Goal: Information Seeking & Learning: Learn about a topic

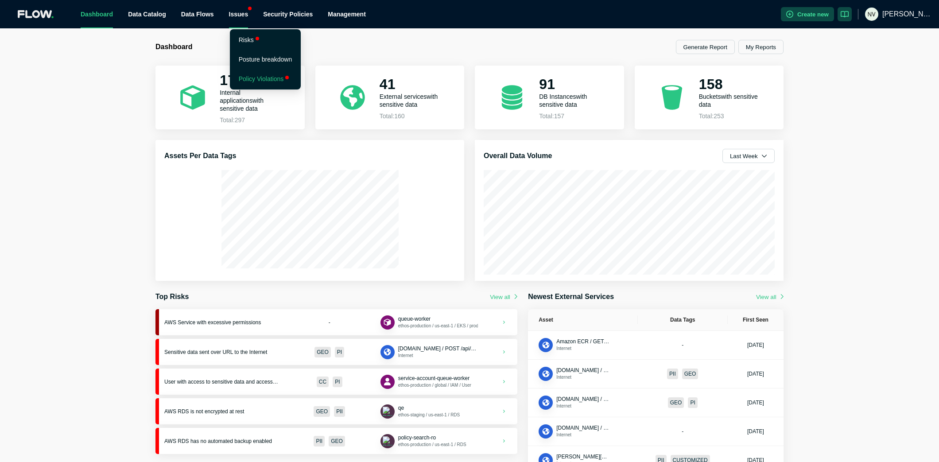
click at [244, 73] on li "Policy Violations" at bounding box center [266, 79] width 68 height 18
click at [241, 14] on div "Issues" at bounding box center [238, 14] width 19 height 28
click at [250, 76] on link "Policy Violations" at bounding box center [261, 78] width 45 height 7
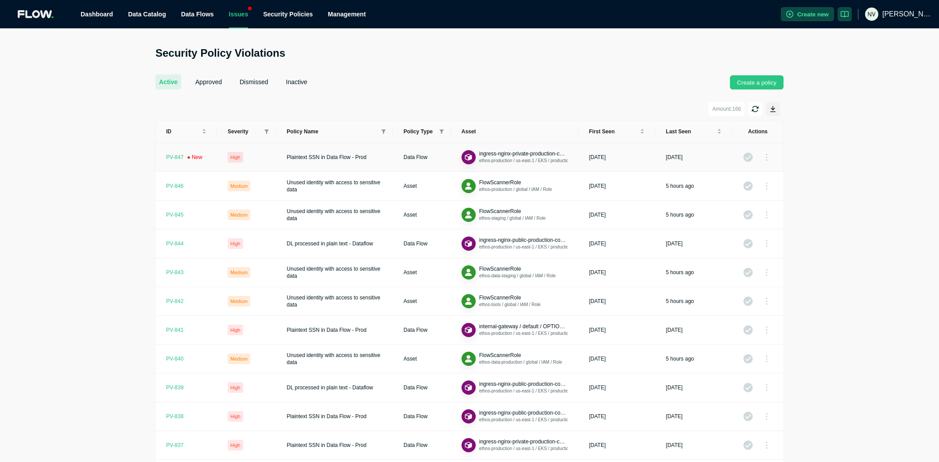
click at [177, 158] on div "PV- 847" at bounding box center [184, 157] width 36 height 7
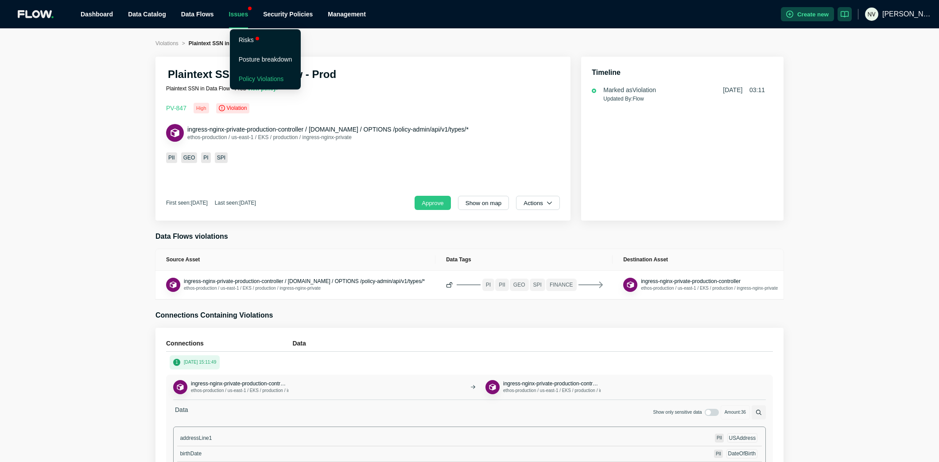
click at [252, 79] on link "Policy Violations" at bounding box center [261, 78] width 45 height 7
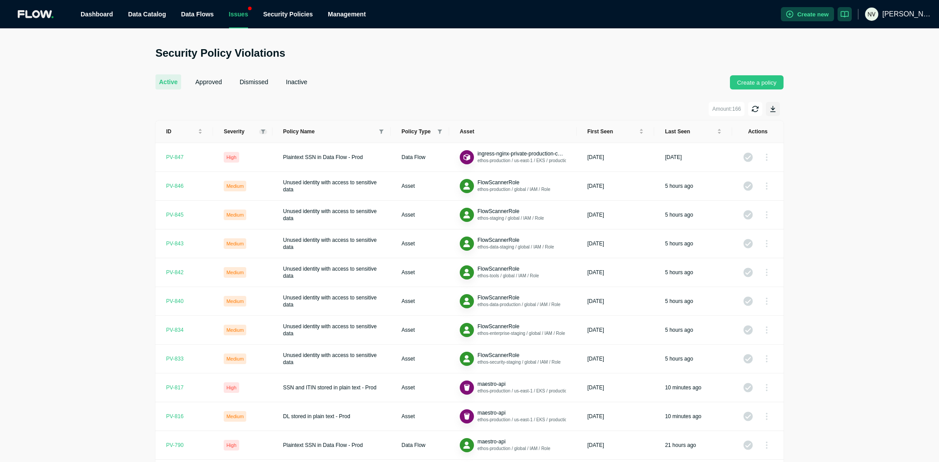
click at [263, 131] on icon at bounding box center [263, 131] width 4 height 4
drag, startPoint x: 238, startPoint y: 142, endPoint x: 236, endPoint y: 155, distance: 13.0
click at [238, 143] on span "Critical" at bounding box center [242, 146] width 20 height 6
checkbox input "true"
click at [236, 159] on span "High" at bounding box center [239, 162] width 15 height 6
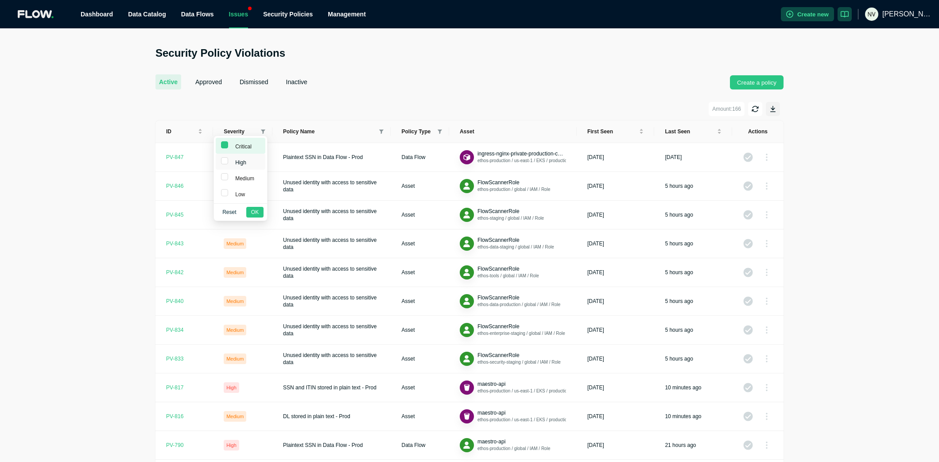
checkbox input "true"
click at [255, 211] on span "OK" at bounding box center [255, 212] width 8 height 9
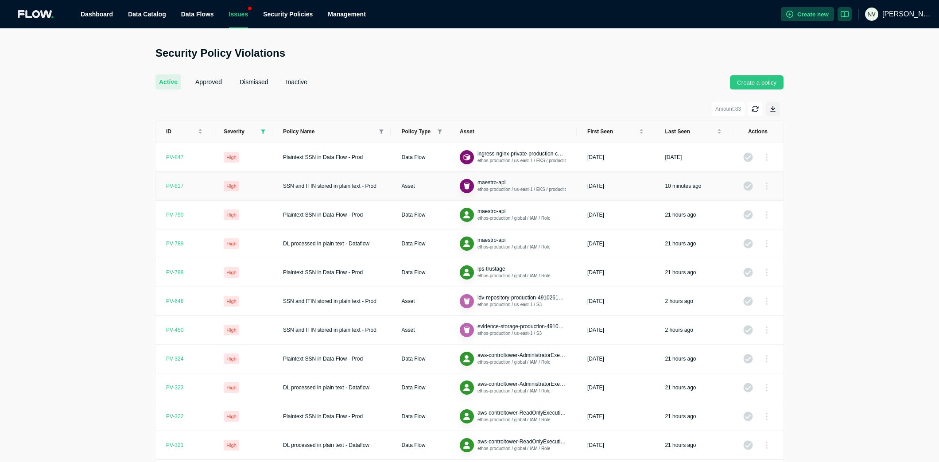
click at [168, 185] on div "PV- 817" at bounding box center [174, 185] width 17 height 7
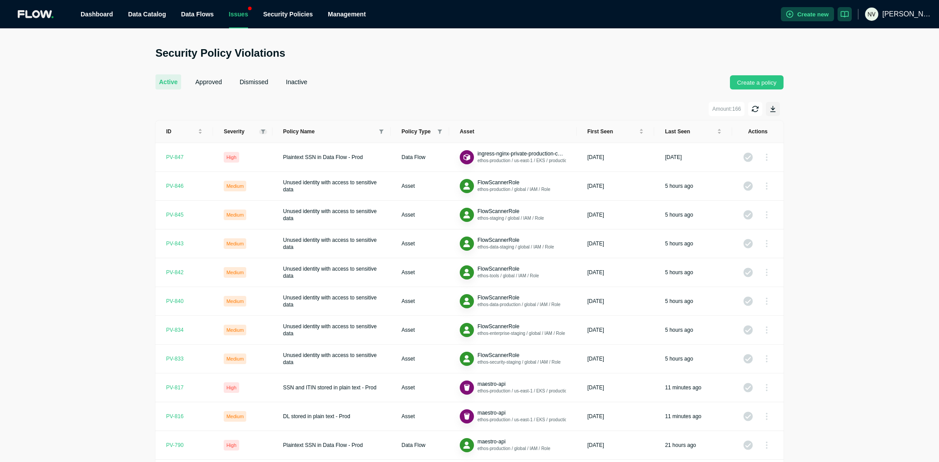
click at [263, 129] on icon at bounding box center [263, 131] width 4 height 5
click at [239, 152] on li "Critical" at bounding box center [241, 146] width 50 height 16
checkbox input "true"
click at [238, 159] on span "High" at bounding box center [239, 162] width 15 height 6
checkbox input "true"
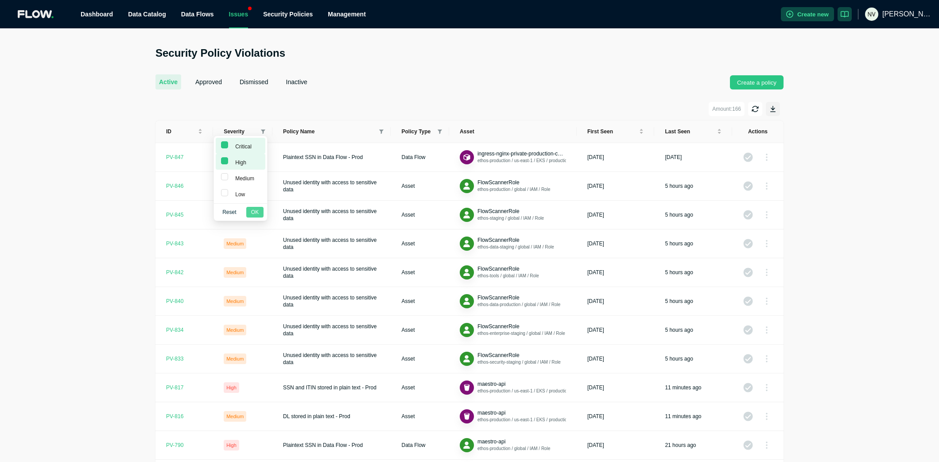
click at [257, 209] on span "OK" at bounding box center [255, 212] width 8 height 9
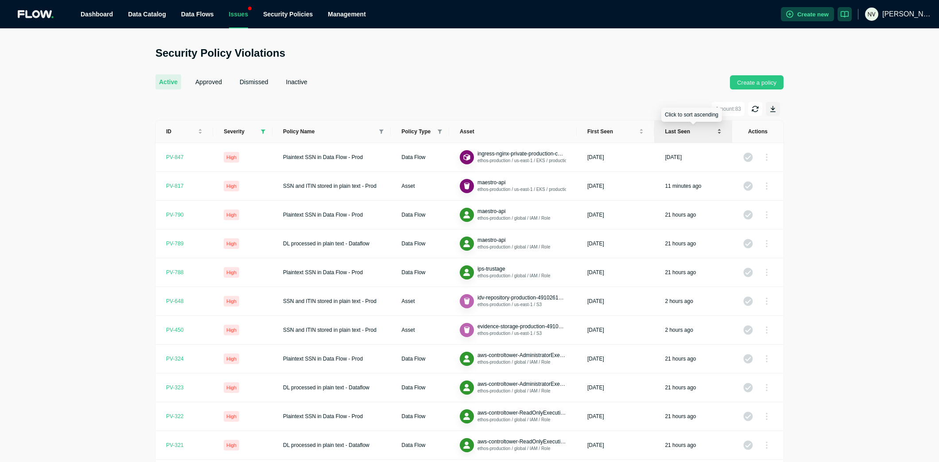
click at [719, 135] on div "Last seen" at bounding box center [693, 132] width 57 height 8
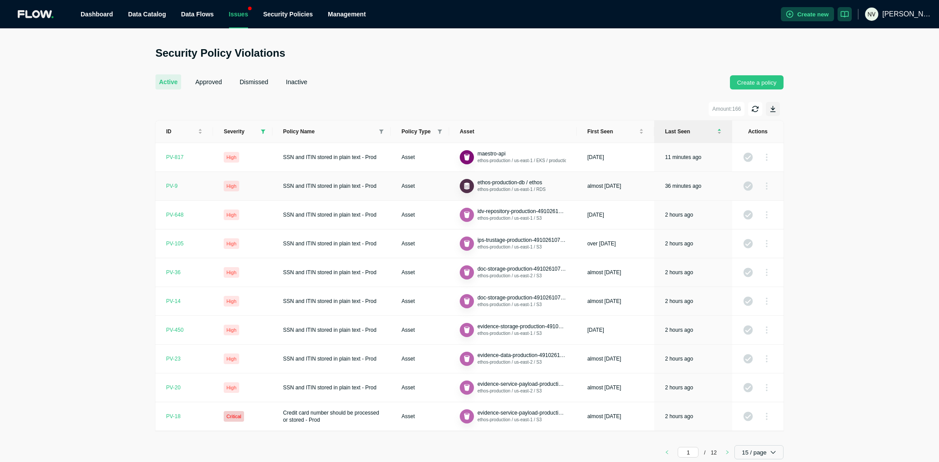
click at [170, 186] on div "PV- 9" at bounding box center [172, 185] width 12 height 7
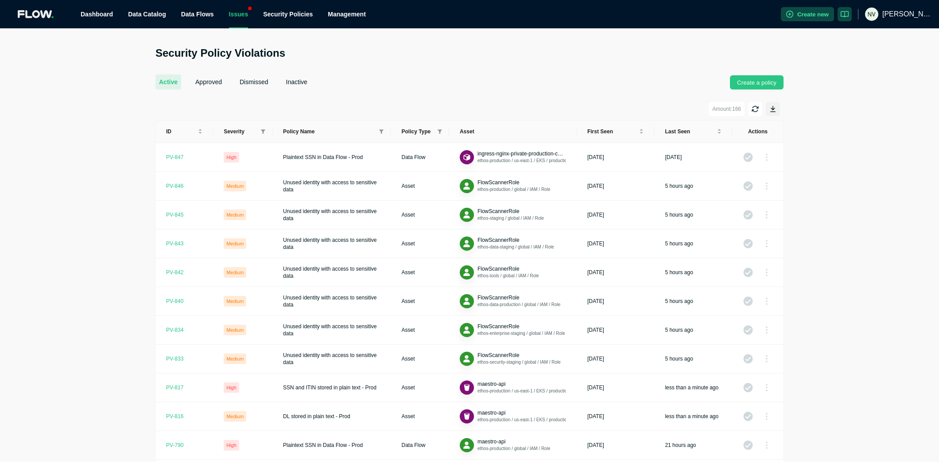
drag, startPoint x: 265, startPoint y: 132, endPoint x: 256, endPoint y: 135, distance: 9.2
click at [265, 132] on icon at bounding box center [263, 131] width 4 height 5
click at [238, 160] on span "High" at bounding box center [239, 162] width 15 height 6
checkbox input "true"
drag, startPoint x: 235, startPoint y: 143, endPoint x: 258, endPoint y: 203, distance: 63.9
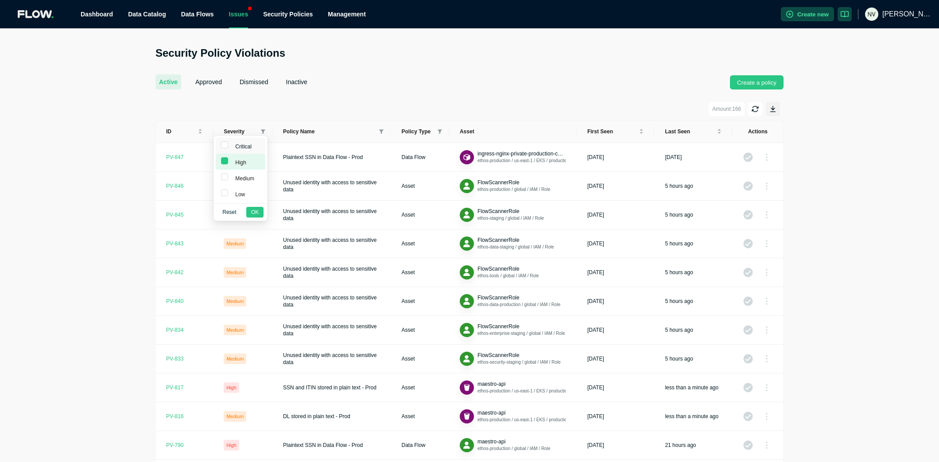
click at [235, 144] on span "Critical" at bounding box center [242, 146] width 20 height 6
checkbox input "true"
click at [254, 214] on span "OK" at bounding box center [255, 212] width 8 height 9
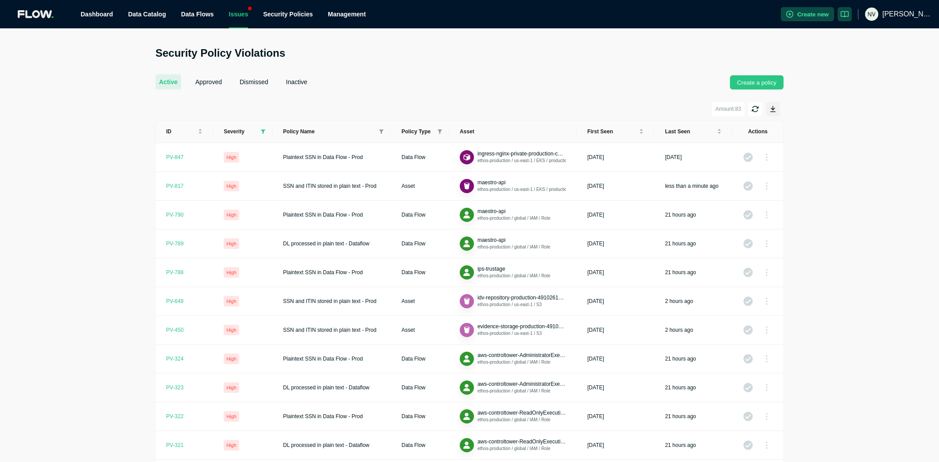
scroll to position [1, 0]
click at [169, 183] on div "PV- 817" at bounding box center [174, 184] width 17 height 7
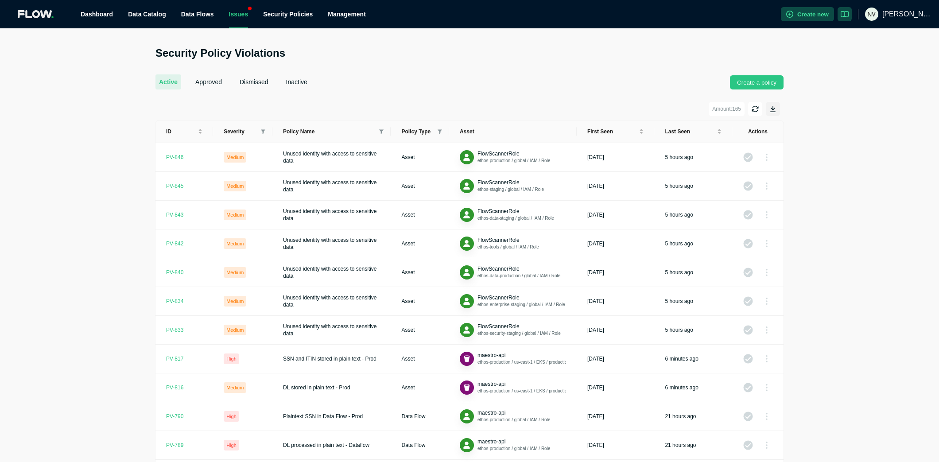
click at [262, 128] on th "Severity" at bounding box center [242, 131] width 59 height 23
click at [264, 131] on icon at bounding box center [263, 131] width 4 height 5
click at [235, 151] on li "Critical" at bounding box center [241, 146] width 50 height 16
checkbox input "true"
drag, startPoint x: 233, startPoint y: 158, endPoint x: 237, endPoint y: 177, distance: 19.4
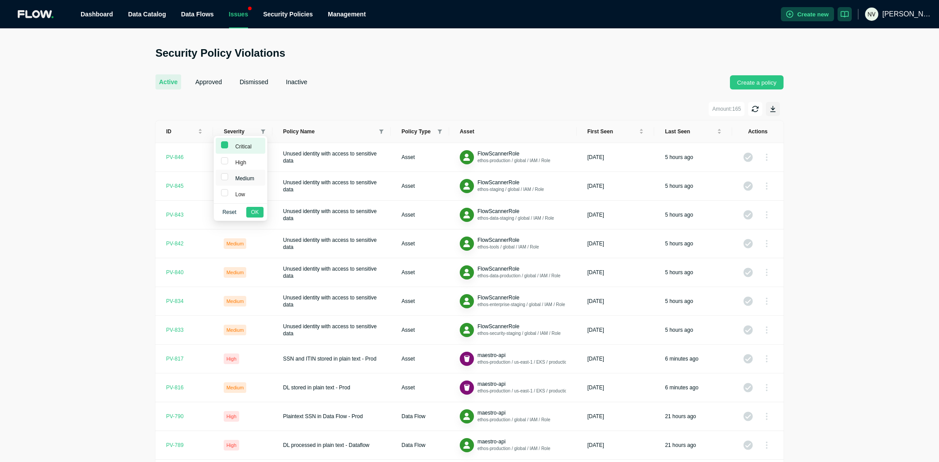
click at [233, 159] on span "High" at bounding box center [239, 162] width 15 height 6
checkbox input "true"
click at [253, 208] on span "OK" at bounding box center [255, 212] width 8 height 9
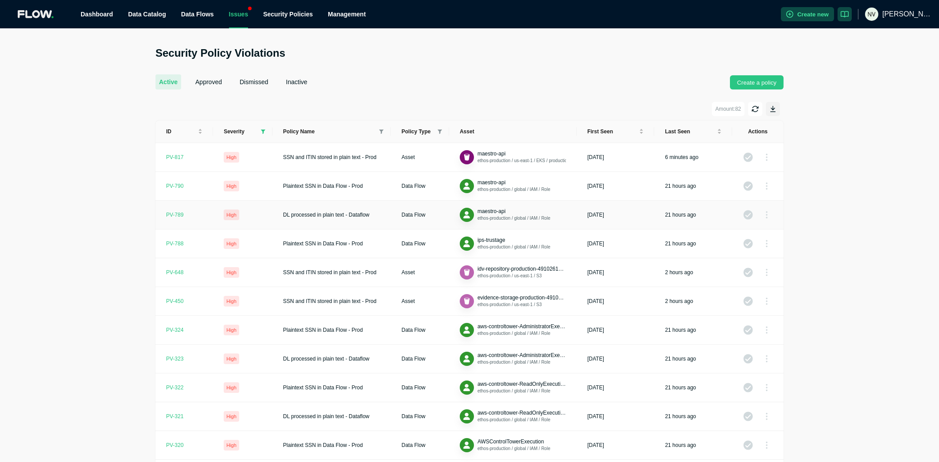
click at [176, 215] on div "PV- 789" at bounding box center [174, 214] width 17 height 7
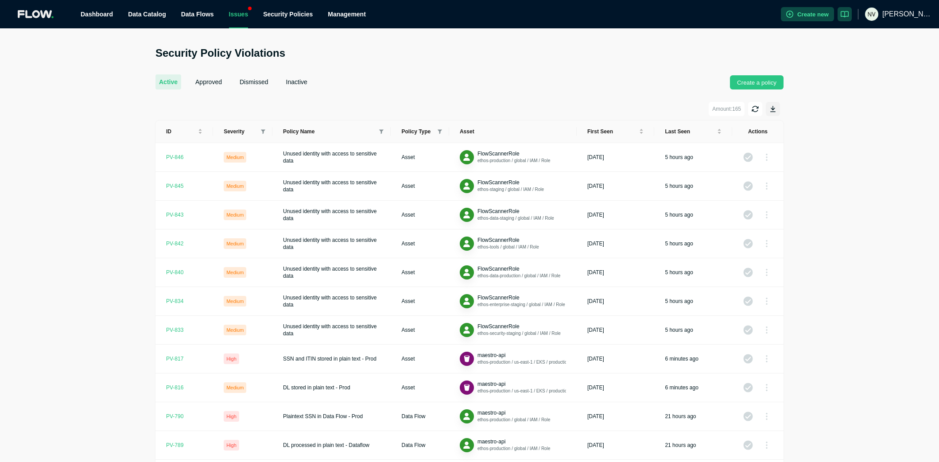
click at [260, 128] on div "Severity" at bounding box center [243, 131] width 38 height 7
click at [263, 133] on icon at bounding box center [263, 131] width 4 height 5
click at [241, 160] on span "High" at bounding box center [239, 162] width 15 height 6
checkbox input "true"
click at [236, 143] on span "Critical" at bounding box center [242, 146] width 20 height 6
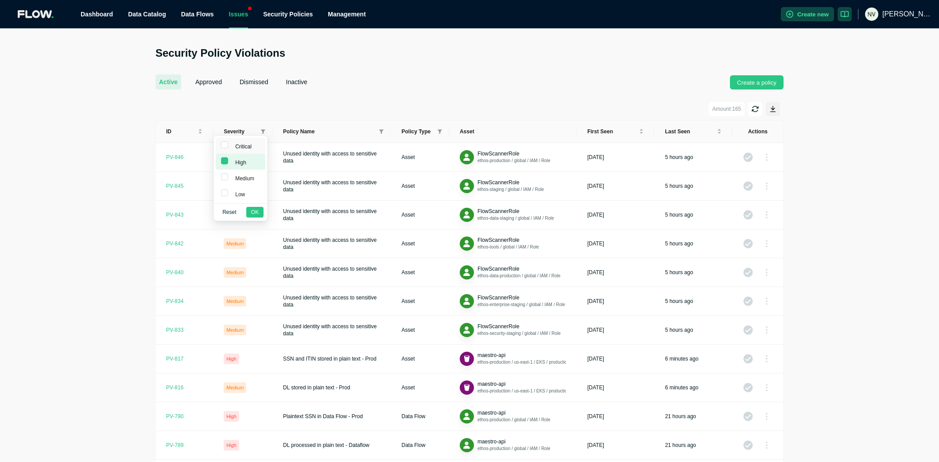
checkbox input "true"
click at [255, 209] on span "OK" at bounding box center [255, 212] width 8 height 9
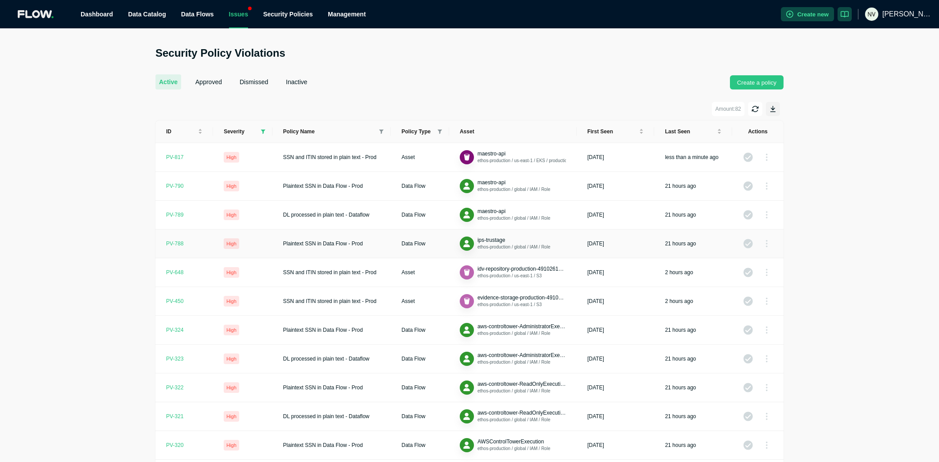
click at [177, 242] on div "PV- 788" at bounding box center [174, 243] width 17 height 7
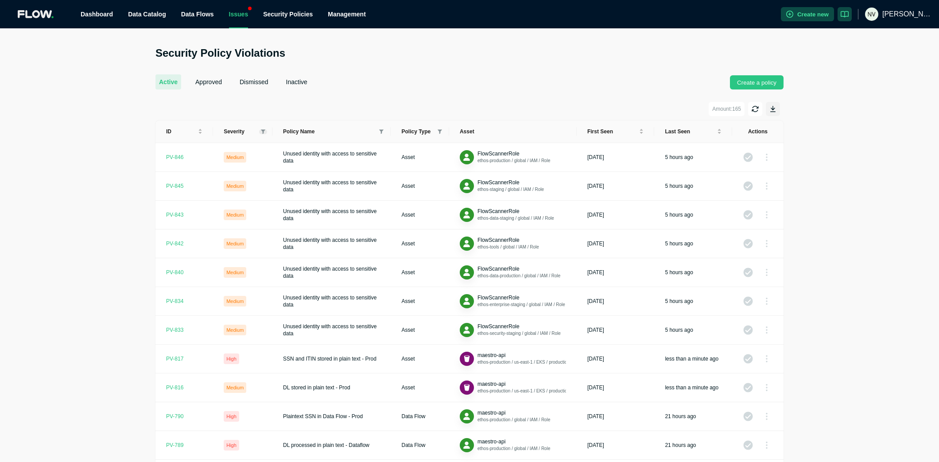
click at [261, 133] on icon at bounding box center [263, 131] width 4 height 5
click at [242, 178] on span "Medium" at bounding box center [243, 178] width 23 height 6
checkbox input "true"
click at [240, 164] on span "High" at bounding box center [239, 162] width 15 height 6
checkbox input "true"
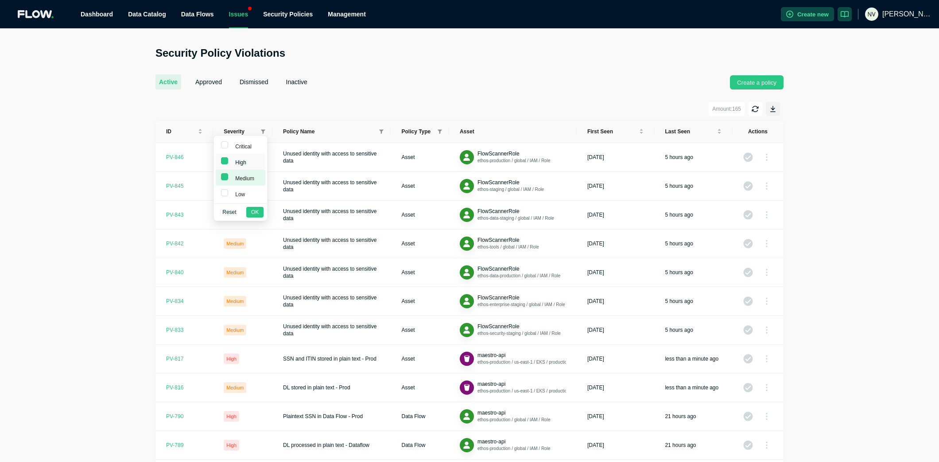
drag, startPoint x: 238, startPoint y: 149, endPoint x: 237, endPoint y: 166, distance: 17.7
click at [238, 149] on span "Critical" at bounding box center [242, 146] width 20 height 6
checkbox input "true"
click at [236, 180] on span "Medium" at bounding box center [243, 178] width 23 height 6
checkbox input "false"
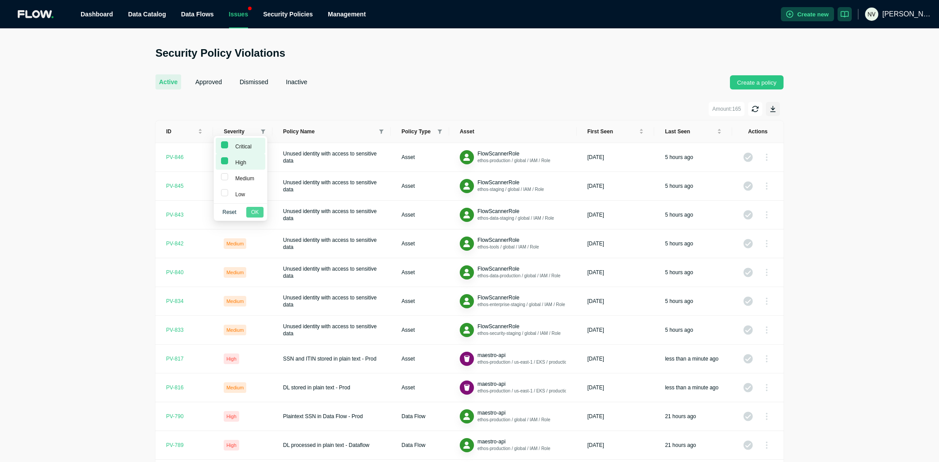
click at [255, 212] on span "OK" at bounding box center [255, 212] width 8 height 9
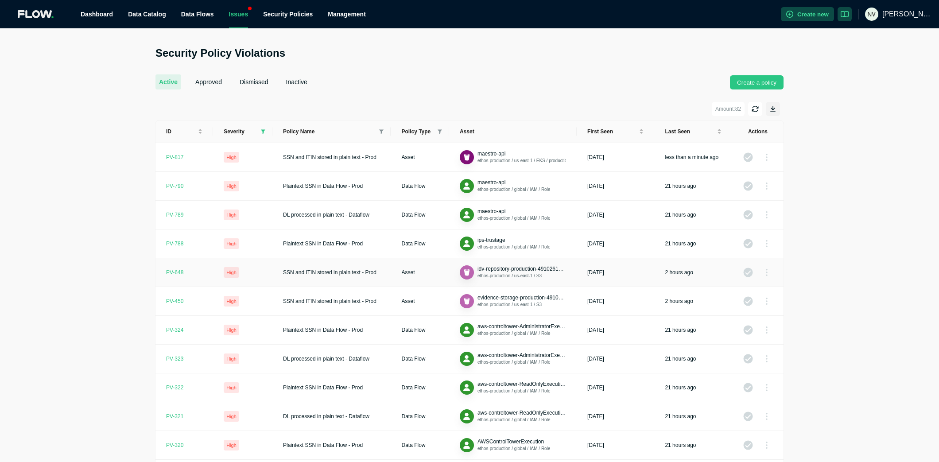
click at [329, 272] on span "SSN and ITIN stored in plain text - Prod" at bounding box center [329, 272] width 93 height 6
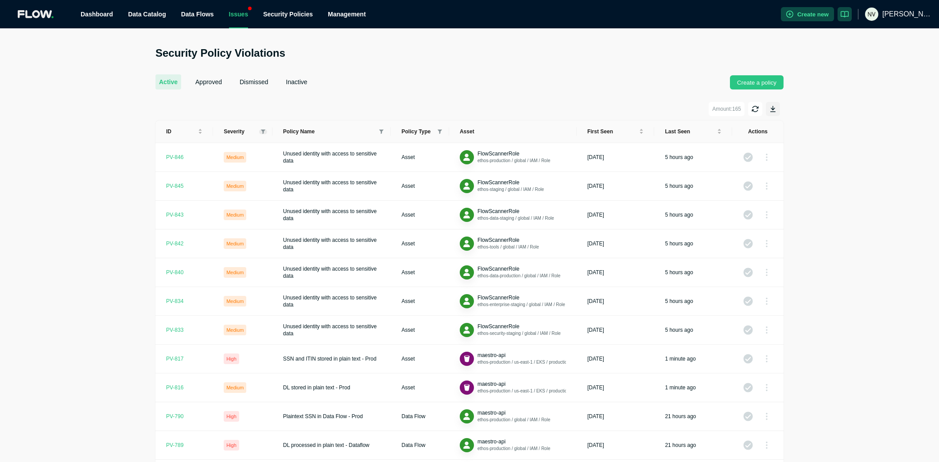
click at [261, 132] on icon at bounding box center [263, 131] width 4 height 5
drag, startPoint x: 244, startPoint y: 162, endPoint x: 238, endPoint y: 147, distance: 15.5
click at [242, 160] on span "High" at bounding box center [239, 162] width 15 height 6
checkbox input "true"
drag, startPoint x: 240, startPoint y: 142, endPoint x: 240, endPoint y: 164, distance: 22.6
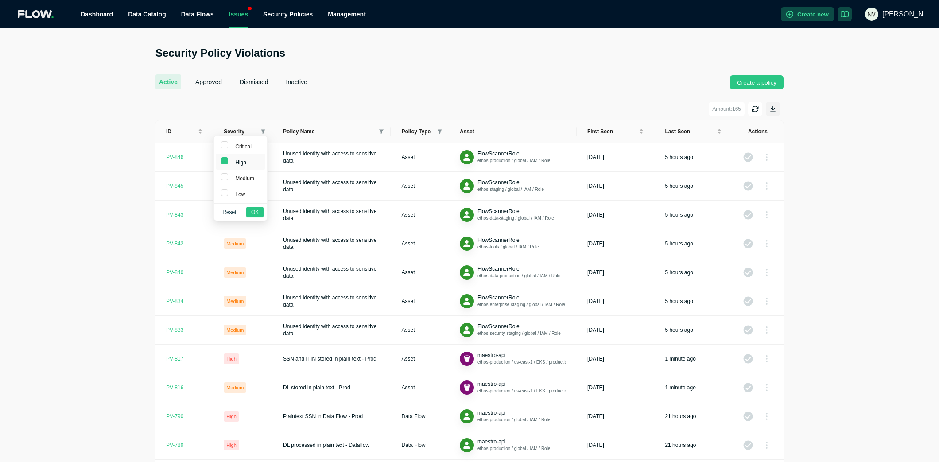
click at [240, 142] on span "Critical" at bounding box center [240, 145] width 39 height 11
checkbox input "true"
click at [257, 211] on span "OK" at bounding box center [255, 212] width 8 height 9
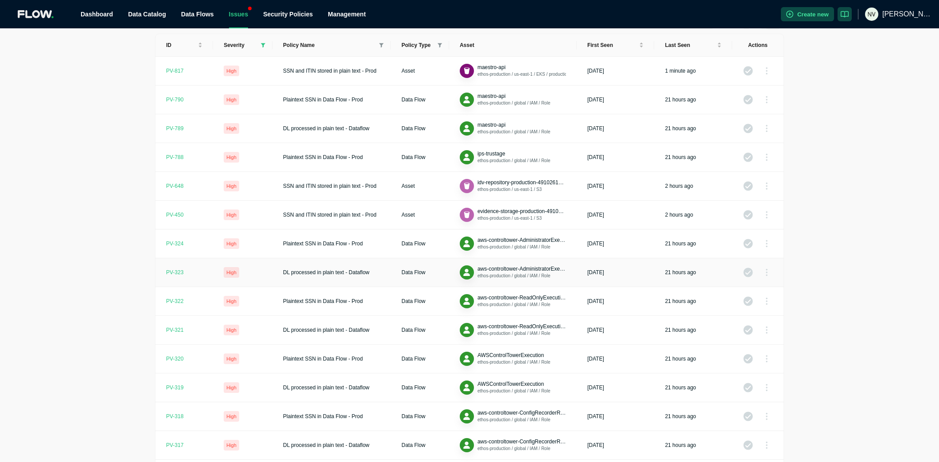
scroll to position [143, 0]
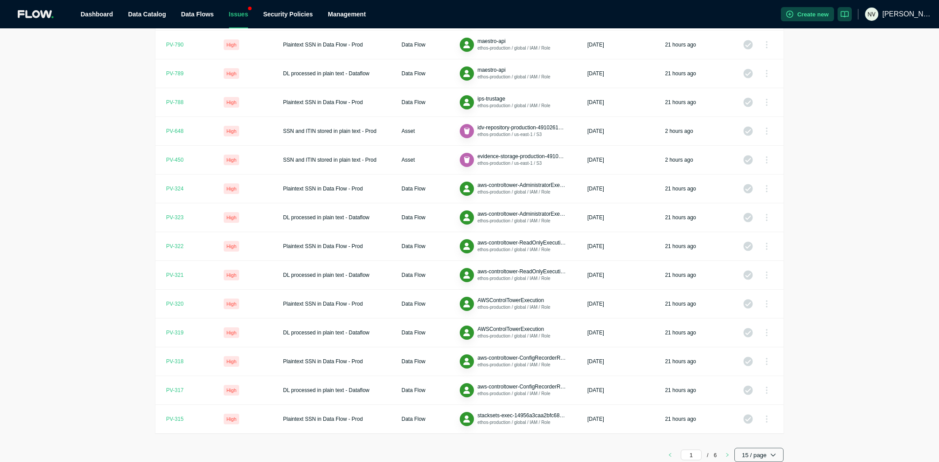
click at [759, 453] on button "15 / page" at bounding box center [758, 455] width 49 height 14
click at [755, 438] on button "200 / page" at bounding box center [757, 436] width 38 height 18
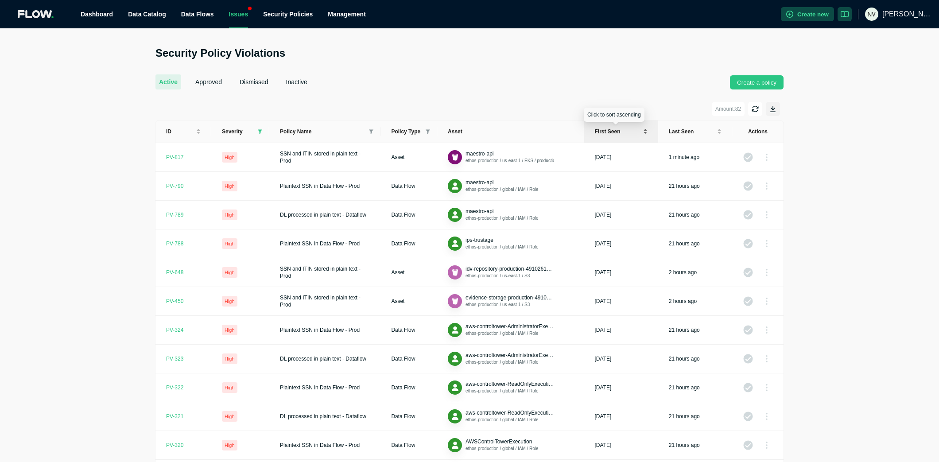
scroll to position [2, 0]
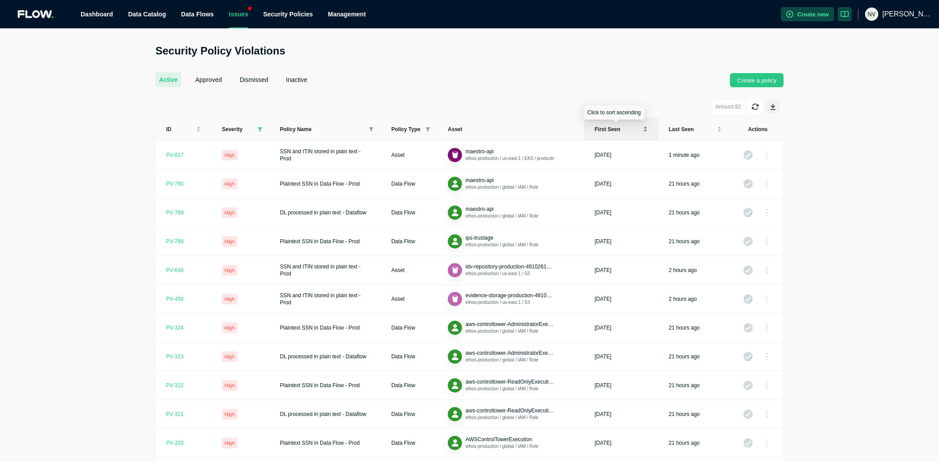
click at [602, 130] on span "First seen" at bounding box center [618, 129] width 46 height 7
click at [622, 131] on span "First seen" at bounding box center [618, 129] width 46 height 7
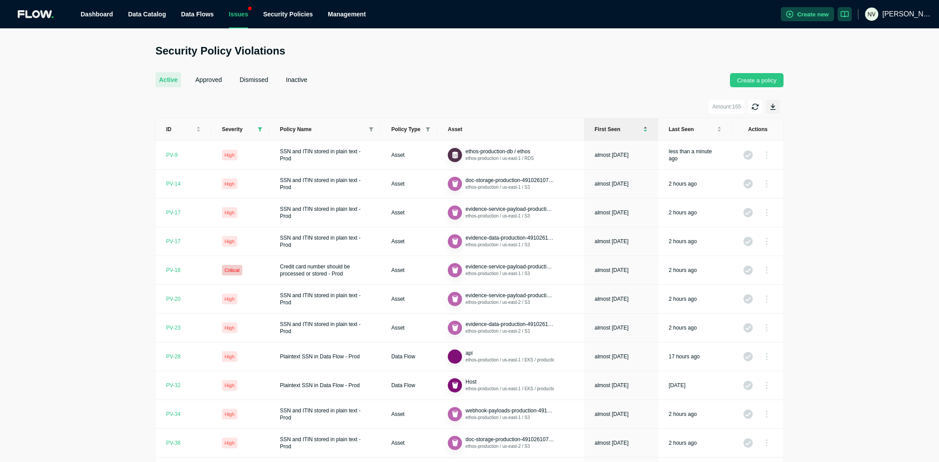
click at [622, 131] on span "First seen" at bounding box center [618, 129] width 46 height 7
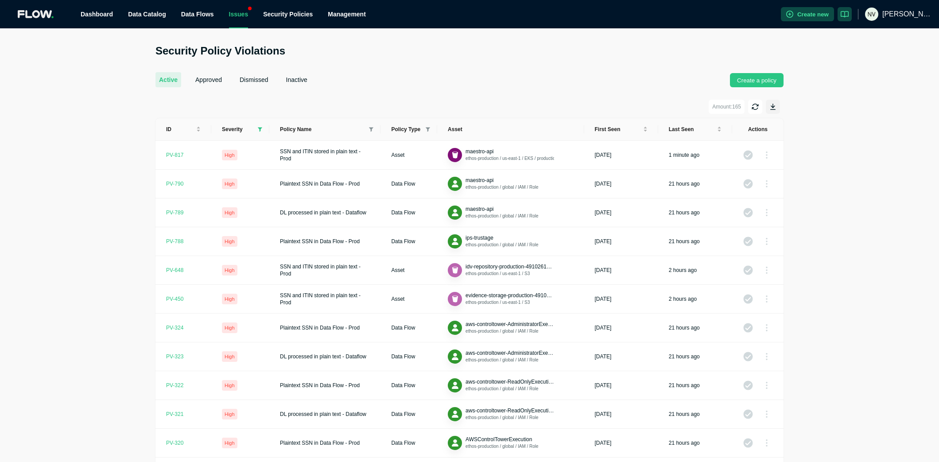
click at [271, 81] on button "dismissed" at bounding box center [254, 79] width 36 height 15
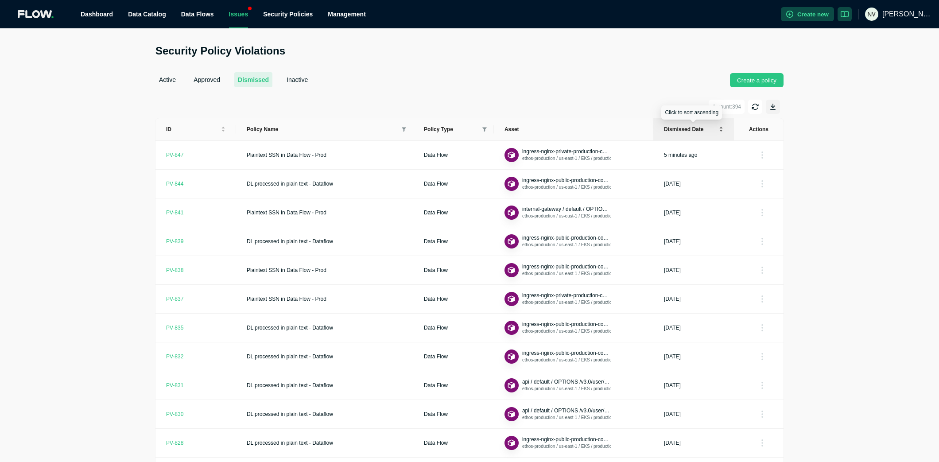
click at [720, 132] on div "Dismissed date" at bounding box center [693, 129] width 59 height 8
click at [174, 151] on div "PV- 847" at bounding box center [174, 154] width 17 height 7
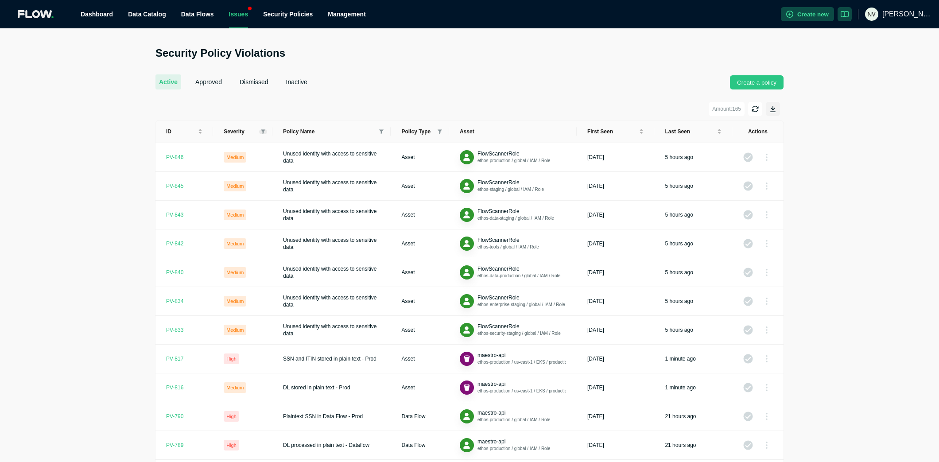
click at [262, 132] on icon at bounding box center [263, 131] width 4 height 5
drag, startPoint x: 241, startPoint y: 161, endPoint x: 244, endPoint y: 147, distance: 13.6
click at [241, 161] on span "High" at bounding box center [239, 162] width 15 height 6
checkbox input "true"
drag, startPoint x: 246, startPoint y: 143, endPoint x: 256, endPoint y: 194, distance: 52.8
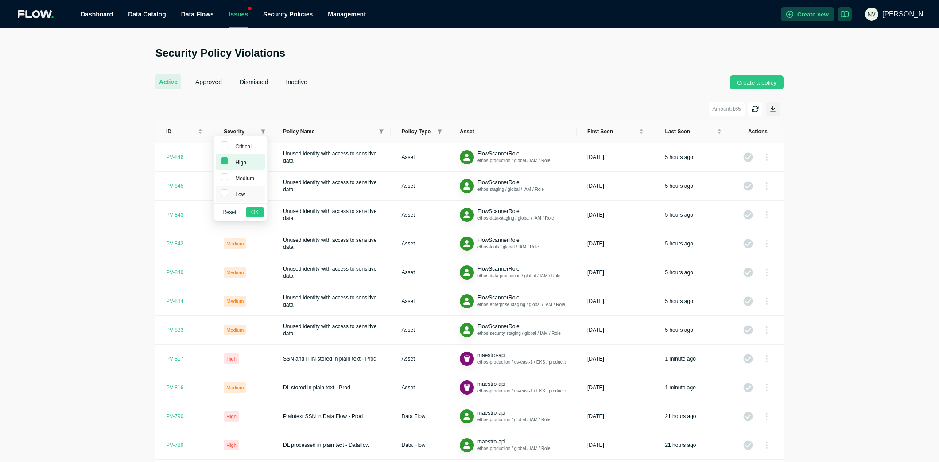
click at [246, 143] on span "Critical" at bounding box center [242, 146] width 20 height 6
checkbox input "true"
click at [255, 213] on span "OK" at bounding box center [255, 212] width 8 height 9
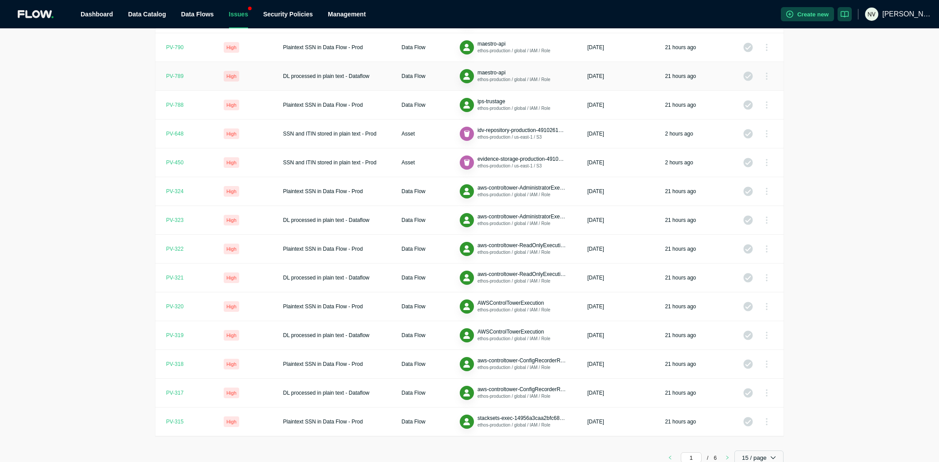
scroll to position [143, 0]
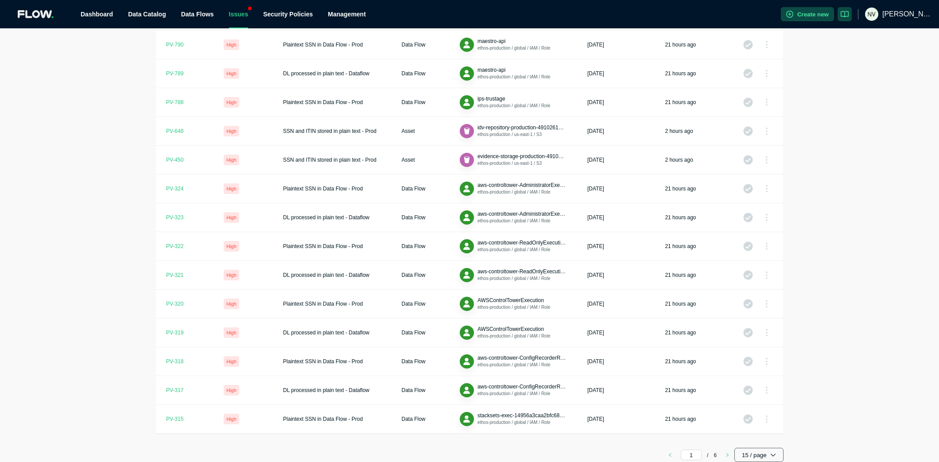
click at [762, 456] on button "15 / page" at bounding box center [758, 455] width 49 height 14
click at [754, 434] on span "200 / page" at bounding box center [756, 436] width 23 height 7
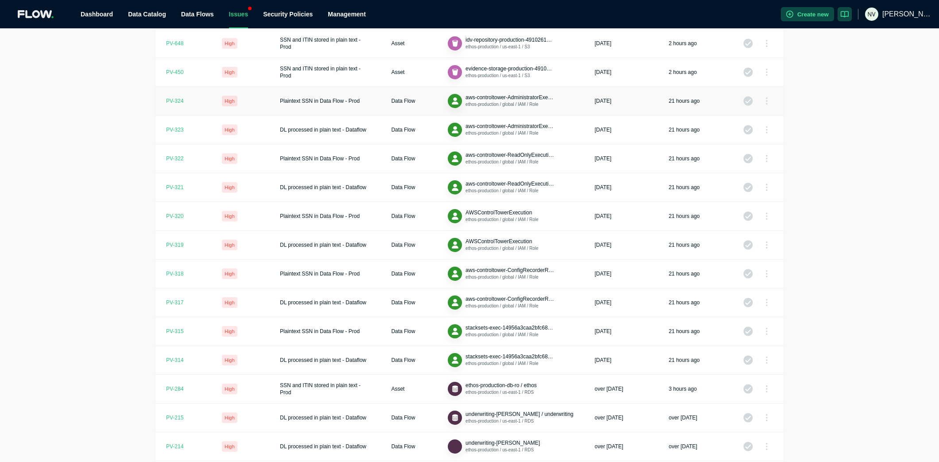
scroll to position [0, 0]
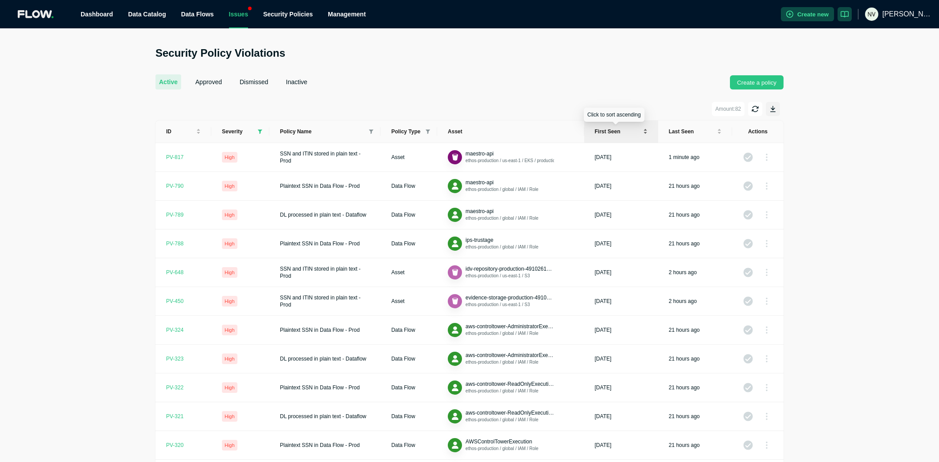
click at [642, 133] on div "First seen" at bounding box center [621, 132] width 53 height 8
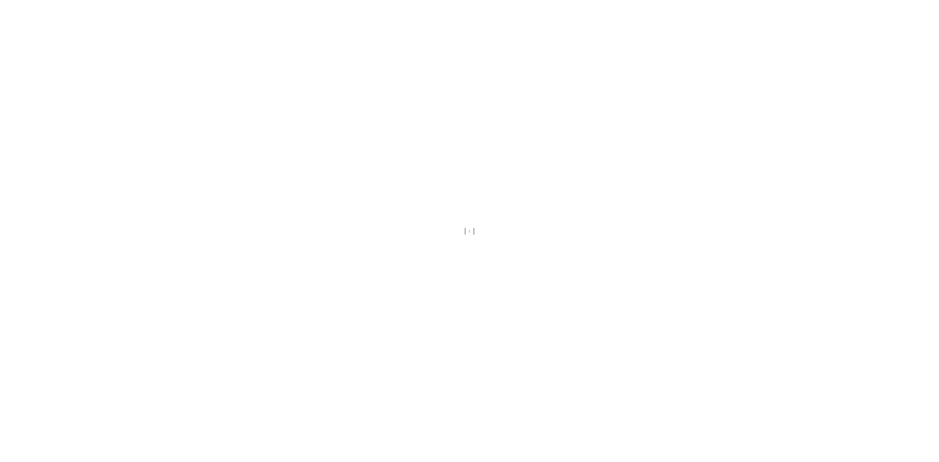
click at [426, 82] on div at bounding box center [469, 231] width 939 height 462
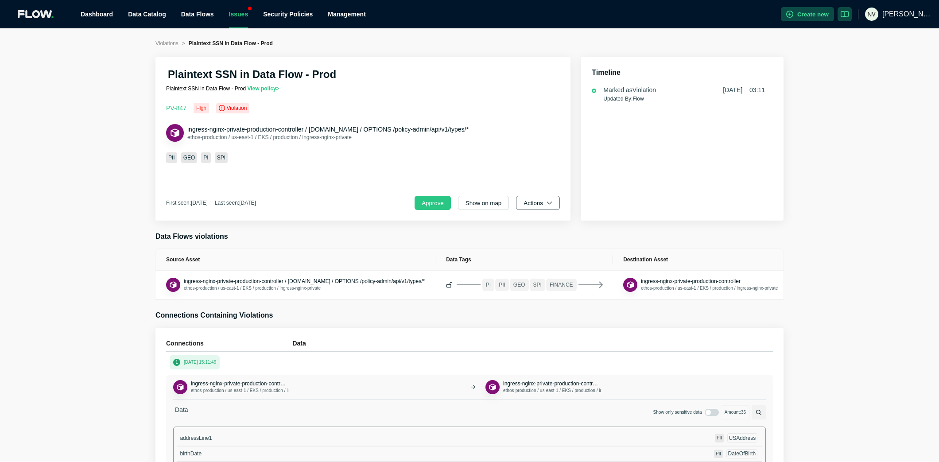
click at [536, 206] on button "Actions" at bounding box center [538, 203] width 44 height 14
click at [719, 244] on section "Data Flows violations Source Asset Data Tags Destination Asset ingress-nginx-pr…" at bounding box center [469, 265] width 628 height 68
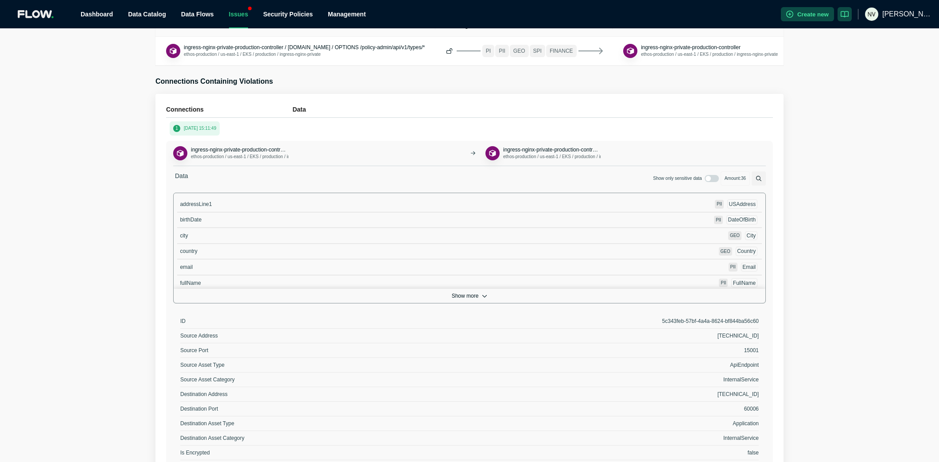
scroll to position [235, 0]
click at [471, 297] on button "Show more" at bounding box center [469, 294] width 591 height 14
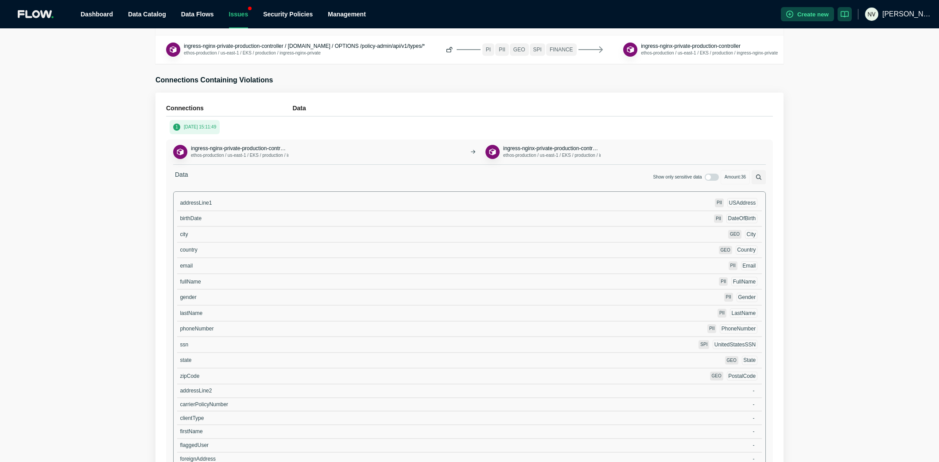
scroll to position [0, 0]
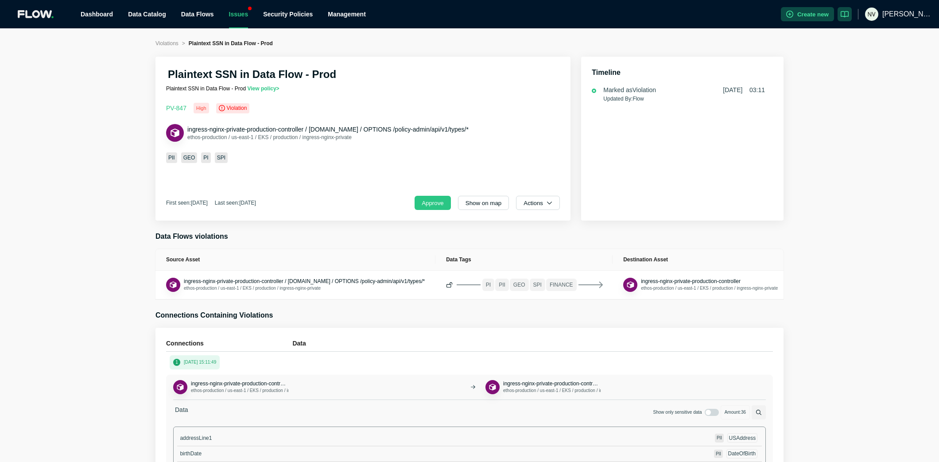
drag, startPoint x: 166, startPoint y: 203, endPoint x: 293, endPoint y: 207, distance: 126.7
click at [293, 206] on div "First seen: 2 days ago Last seen: 2 days ago Approve Show on map Actions" at bounding box center [363, 203] width 394 height 14
click at [293, 207] on div "First seen: 2 days ago Last seen: 2 days ago Approve Show on map Actions" at bounding box center [363, 203] width 394 height 14
drag, startPoint x: 293, startPoint y: 207, endPoint x: 177, endPoint y: 206, distance: 116.0
click at [177, 206] on div "First seen: 2 days ago Last seen: 2 days ago Approve Show on map Actions" at bounding box center [363, 203] width 394 height 14
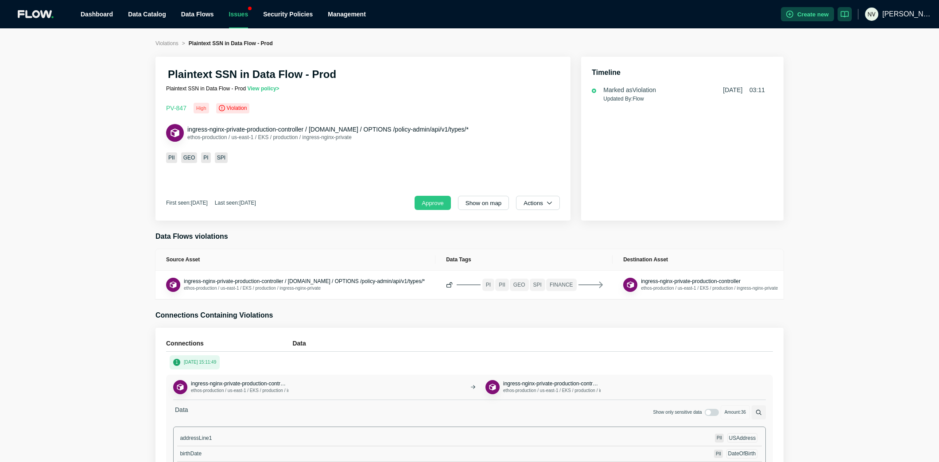
click at [161, 204] on div "Plaintext SSN in Data Flow - Prod Plaintext SSN in Data Flow - Prod View policy…" at bounding box center [362, 139] width 415 height 164
drag, startPoint x: 163, startPoint y: 204, endPoint x: 272, endPoint y: 204, distance: 108.9
click at [272, 204] on div "Plaintext SSN in Data Flow - Prod Plaintext SSN in Data Flow - Prod View policy…" at bounding box center [362, 139] width 415 height 164
click at [292, 210] on div "Plaintext SSN in Data Flow - Prod Plaintext SSN in Data Flow - Prod View policy…" at bounding box center [362, 139] width 415 height 164
drag, startPoint x: 283, startPoint y: 208, endPoint x: 165, endPoint y: 205, distance: 118.3
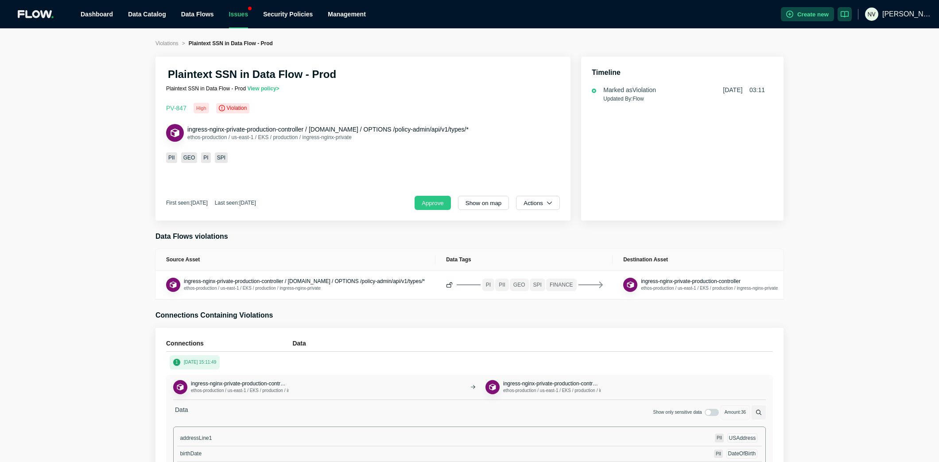
click at [164, 204] on div "Plaintext SSN in Data Flow - Prod Plaintext SSN in Data Flow - Prod View policy…" at bounding box center [362, 139] width 415 height 164
click at [172, 211] on div "Plaintext SSN in Data Flow - Prod Plaintext SSN in Data Flow - Prod View policy…" at bounding box center [362, 139] width 415 height 164
drag, startPoint x: 163, startPoint y: 201, endPoint x: 285, endPoint y: 207, distance: 121.9
click at [285, 207] on div "Plaintext SSN in Data Flow - Prod Plaintext SSN in Data Flow - Prod View policy…" at bounding box center [362, 139] width 415 height 164
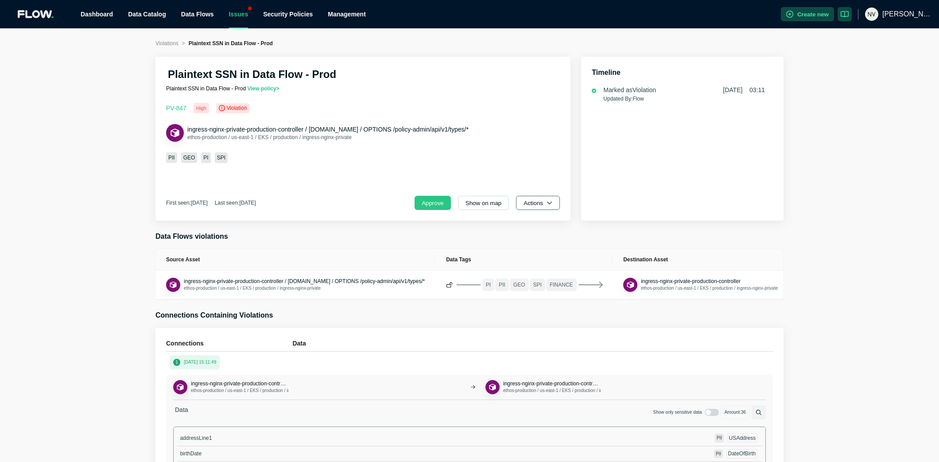
click at [547, 205] on icon "button" at bounding box center [549, 203] width 6 height 6
click at [547, 238] on span "Dismiss" at bounding box center [541, 242] width 31 height 9
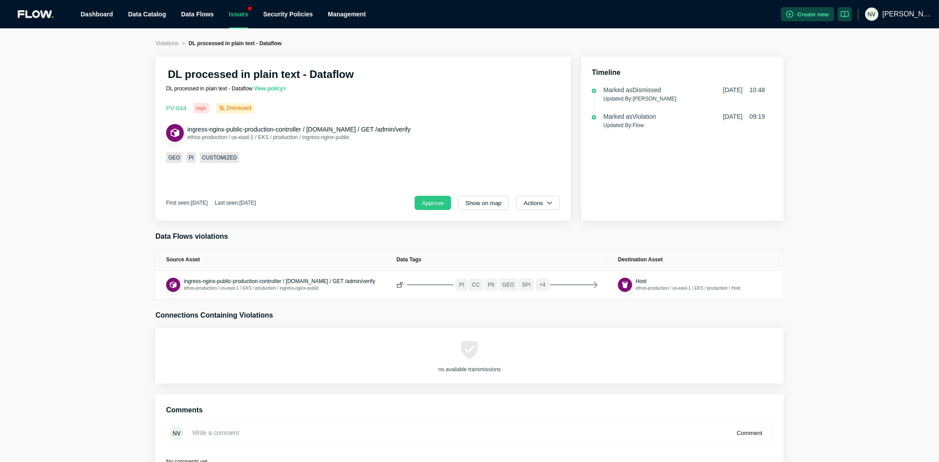
drag, startPoint x: 290, startPoint y: 203, endPoint x: 171, endPoint y: 205, distance: 118.2
click at [166, 204] on div "First seen: 23 days ago Last seen: 23 days ago Approve Show on map Actions" at bounding box center [363, 203] width 394 height 14
click at [218, 215] on div "DL processed in plain text - Dataflow DL processed in plain text - Dataflow Vie…" at bounding box center [362, 139] width 415 height 164
click at [257, 18] on ul "Dashboard Data Catalog Data Flows Issues Security Policies Management" at bounding box center [426, 14] width 707 height 28
click at [231, 15] on div "Issues" at bounding box center [238, 14] width 19 height 28
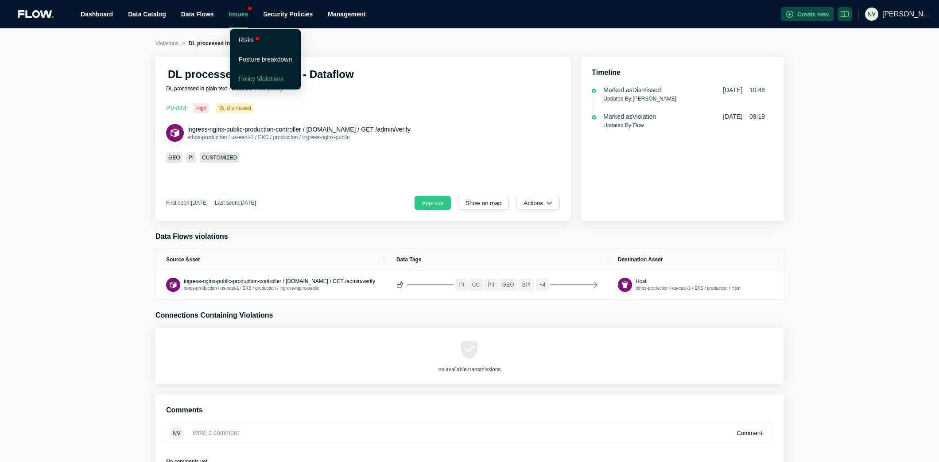
click at [246, 77] on link "Policy Violations" at bounding box center [261, 78] width 45 height 7
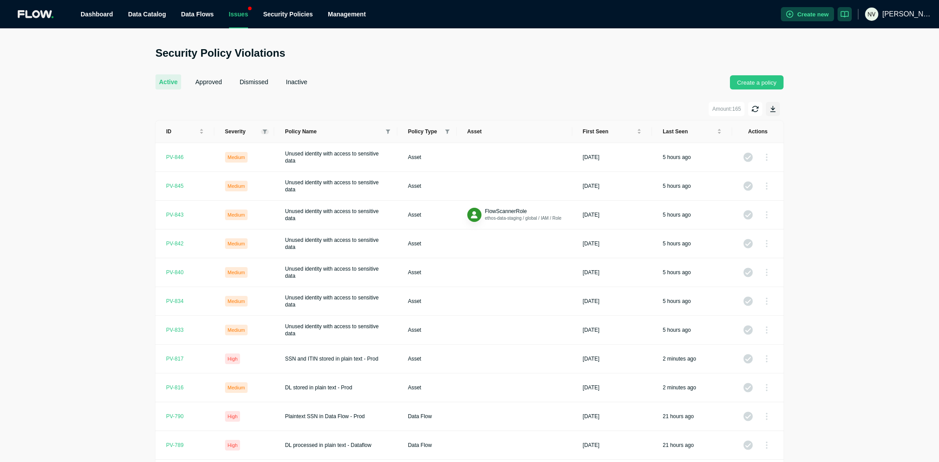
click at [263, 130] on span at bounding box center [265, 131] width 8 height 5
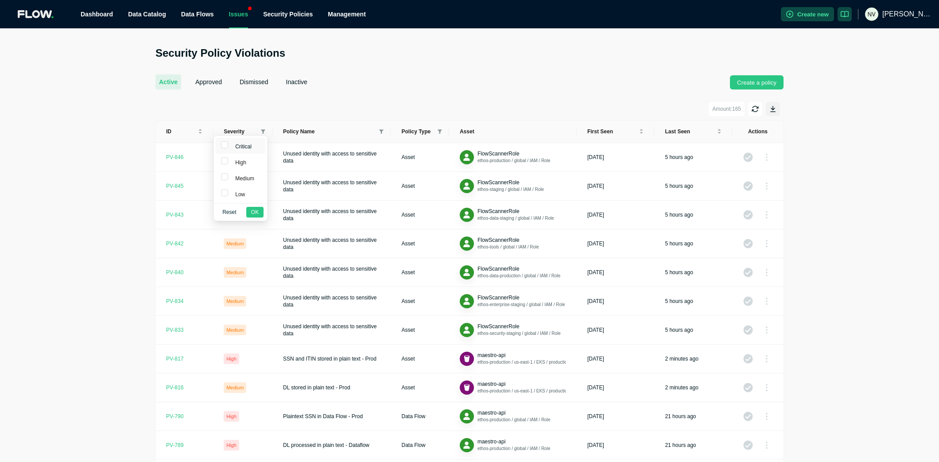
click at [245, 149] on span "Critical" at bounding box center [242, 146] width 20 height 6
checkbox input "true"
drag, startPoint x: 242, startPoint y: 162, endPoint x: 242, endPoint y: 171, distance: 9.3
click at [242, 162] on span "High" at bounding box center [239, 162] width 15 height 6
checkbox input "true"
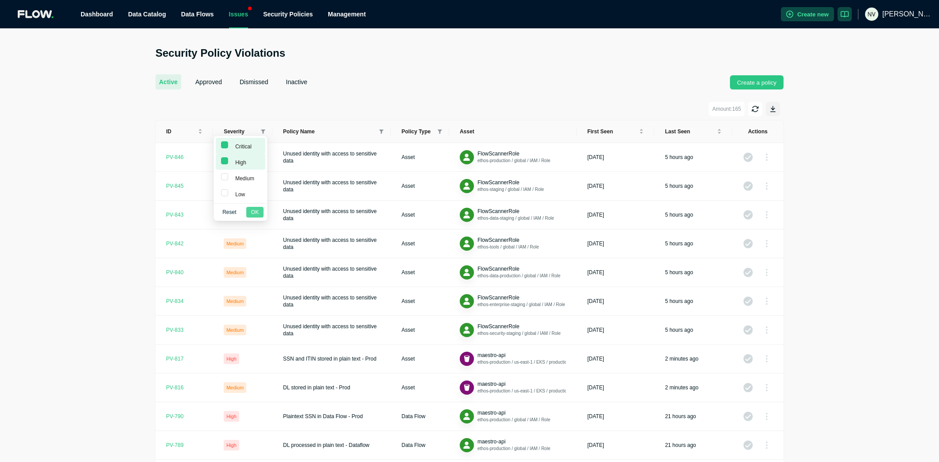
click at [253, 210] on span "OK" at bounding box center [255, 212] width 8 height 9
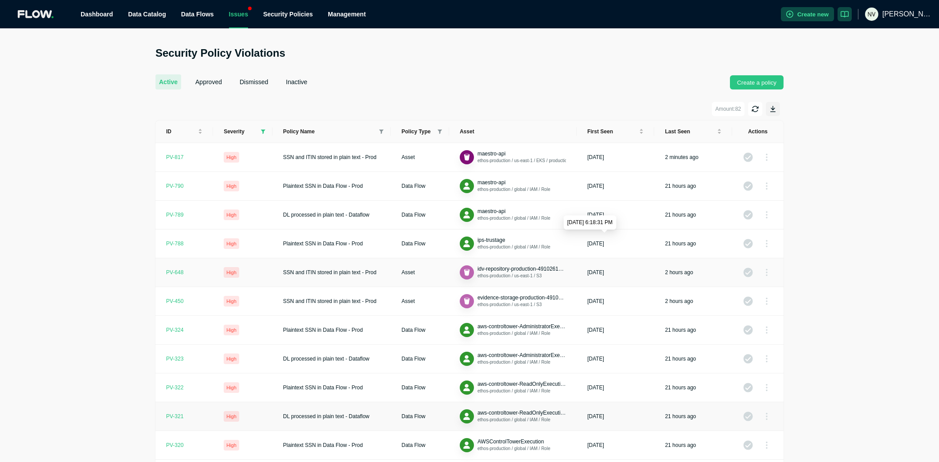
scroll to position [143, 0]
